Goal: Information Seeking & Learning: Learn about a topic

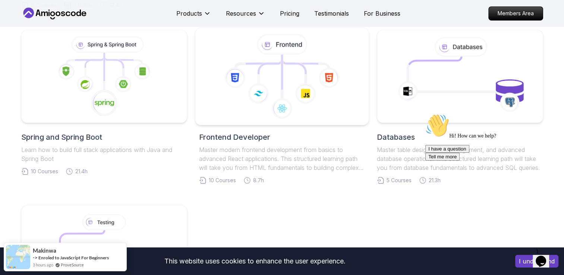
scroll to position [348, 0]
click at [229, 85] on icon at bounding box center [235, 78] width 21 height 21
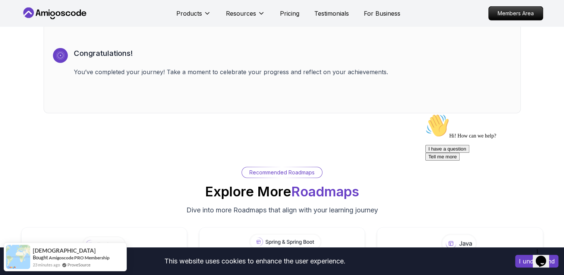
scroll to position [2203, 0]
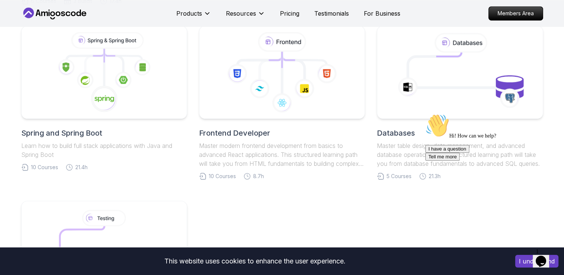
scroll to position [348, 0]
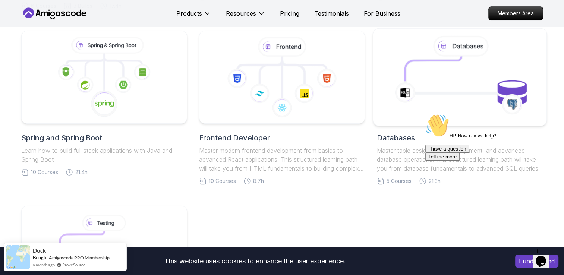
click at [402, 110] on icon at bounding box center [424, 110] width 78 height 6
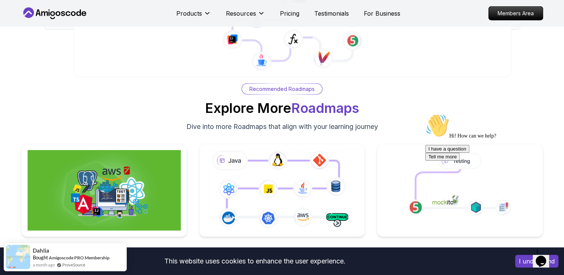
scroll to position [1823, 0]
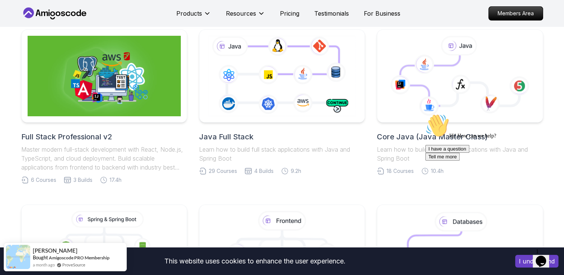
scroll to position [165, 0]
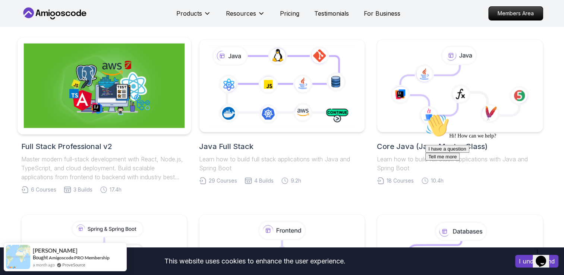
click at [114, 104] on img at bounding box center [104, 86] width 161 height 85
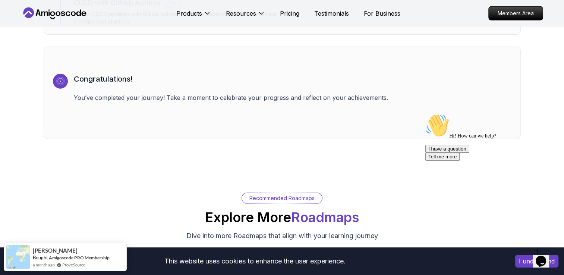
scroll to position [2155, 0]
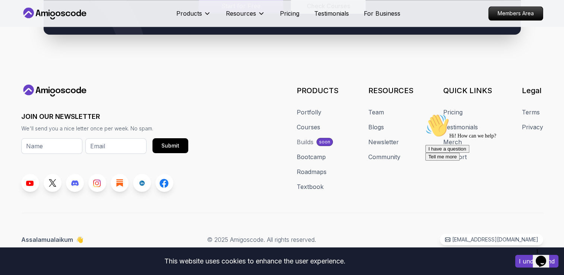
scroll to position [165, 0]
